Goal: Find specific page/section: Find specific page/section

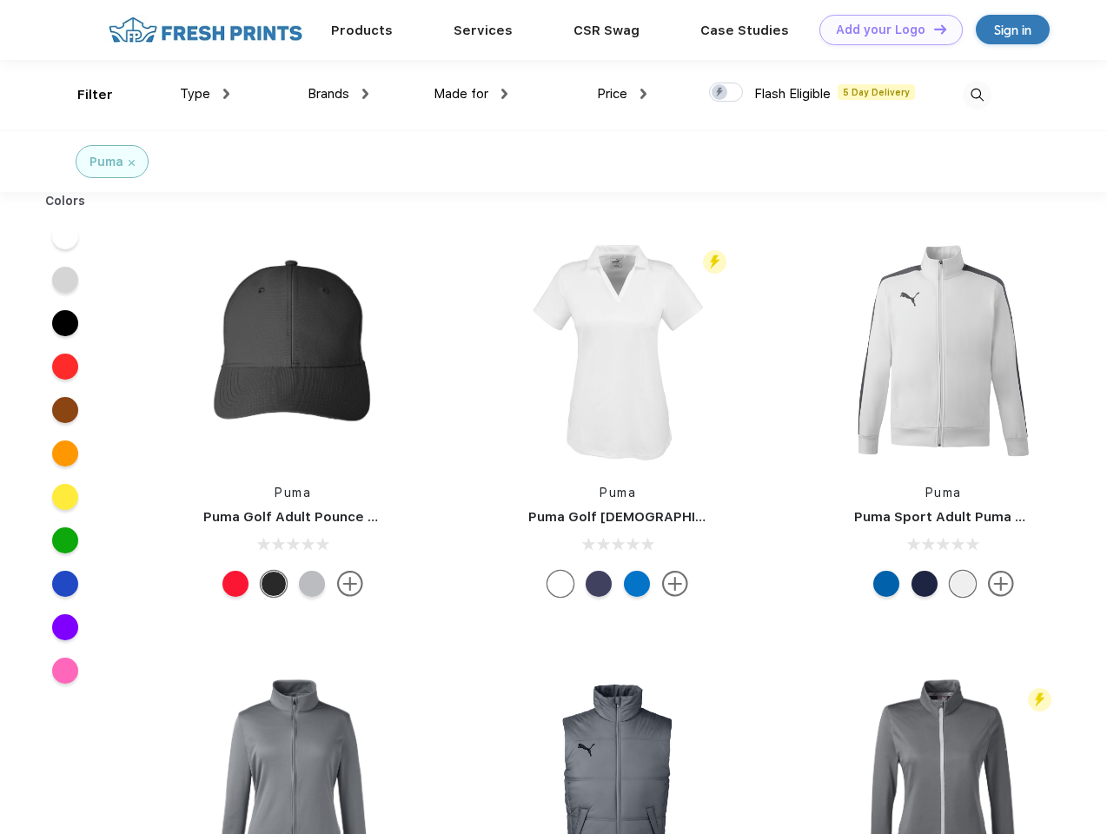
click at [885, 30] on link "Add your Logo Design Tool" at bounding box center [890, 30] width 143 height 30
click at [0, 0] on div "Design Tool" at bounding box center [0, 0] width 0 height 0
click at [932, 29] on link "Add your Logo Design Tool" at bounding box center [890, 30] width 143 height 30
click at [83, 95] on div "Filter" at bounding box center [95, 95] width 36 height 20
click at [205, 94] on span "Type" at bounding box center [195, 94] width 30 height 16
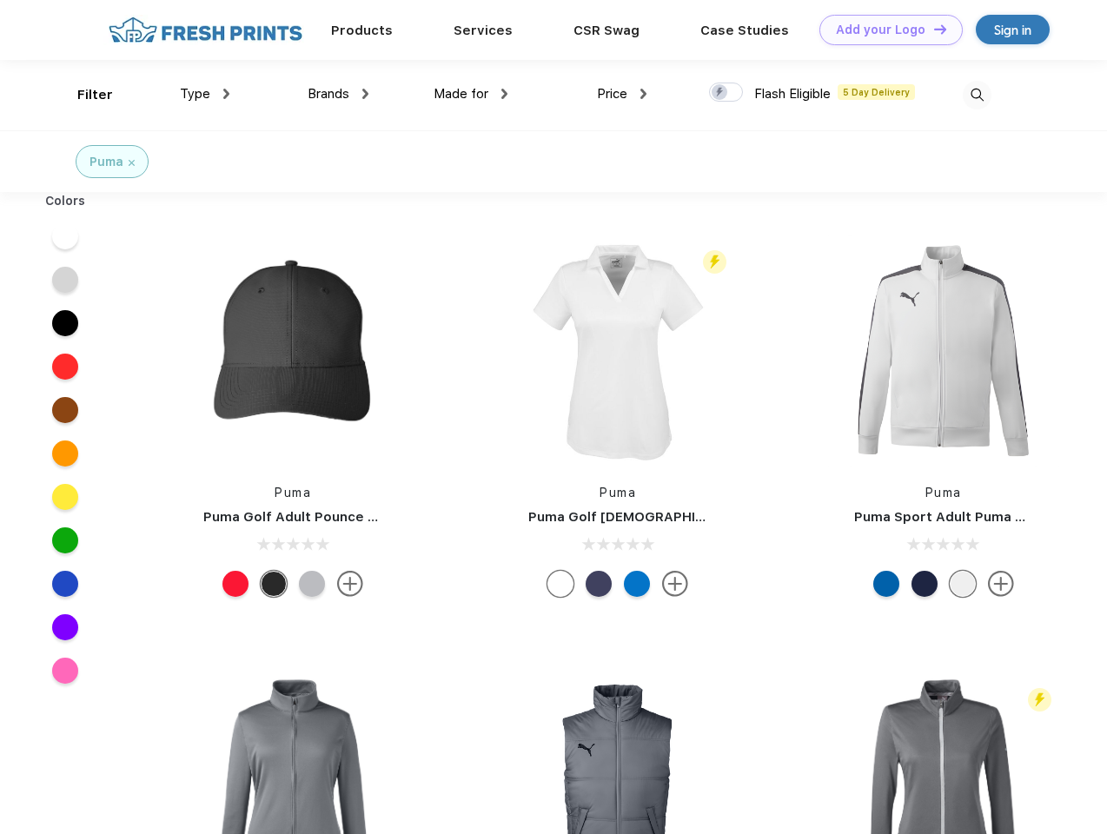
click at [338, 94] on span "Brands" at bounding box center [329, 94] width 42 height 16
click at [471, 94] on span "Made for" at bounding box center [461, 94] width 55 height 16
click at [622, 94] on span "Price" at bounding box center [612, 94] width 30 height 16
click at [726, 93] on div at bounding box center [726, 92] width 34 height 19
click at [720, 93] on input "checkbox" at bounding box center [714, 87] width 11 height 11
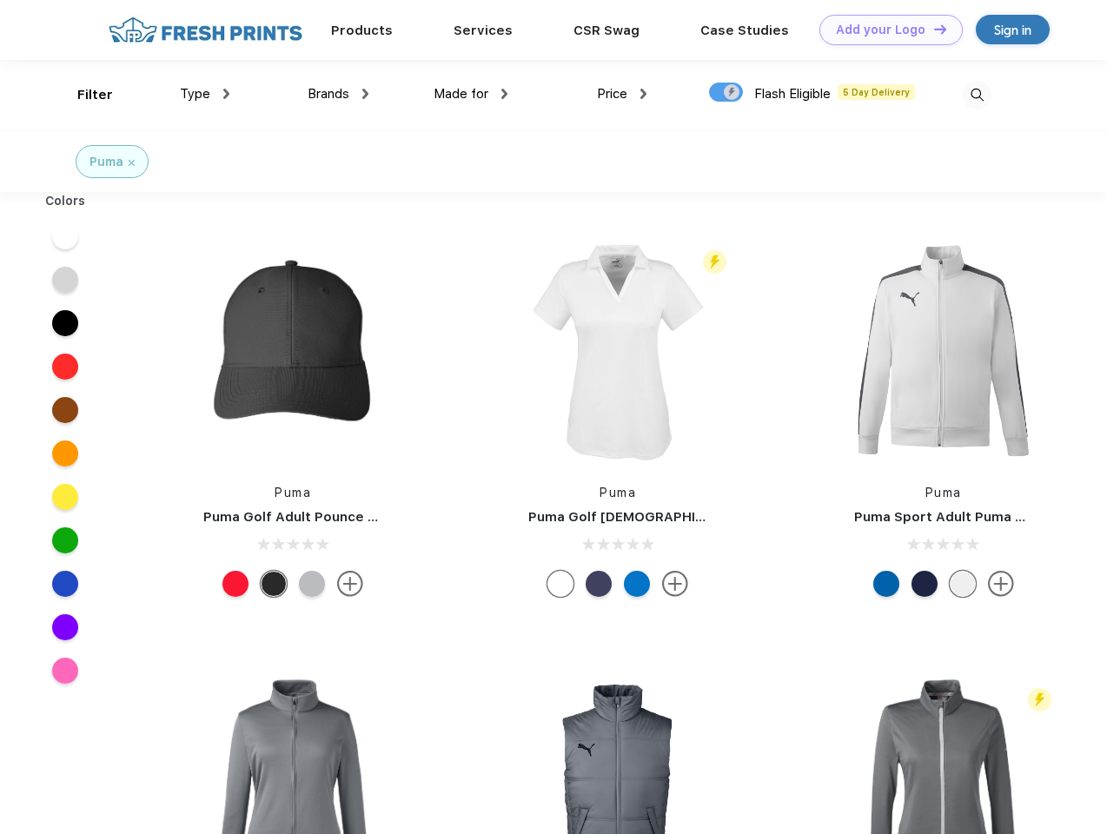
click at [977, 95] on img at bounding box center [977, 95] width 29 height 29
